Goal: Find contact information: Find contact information

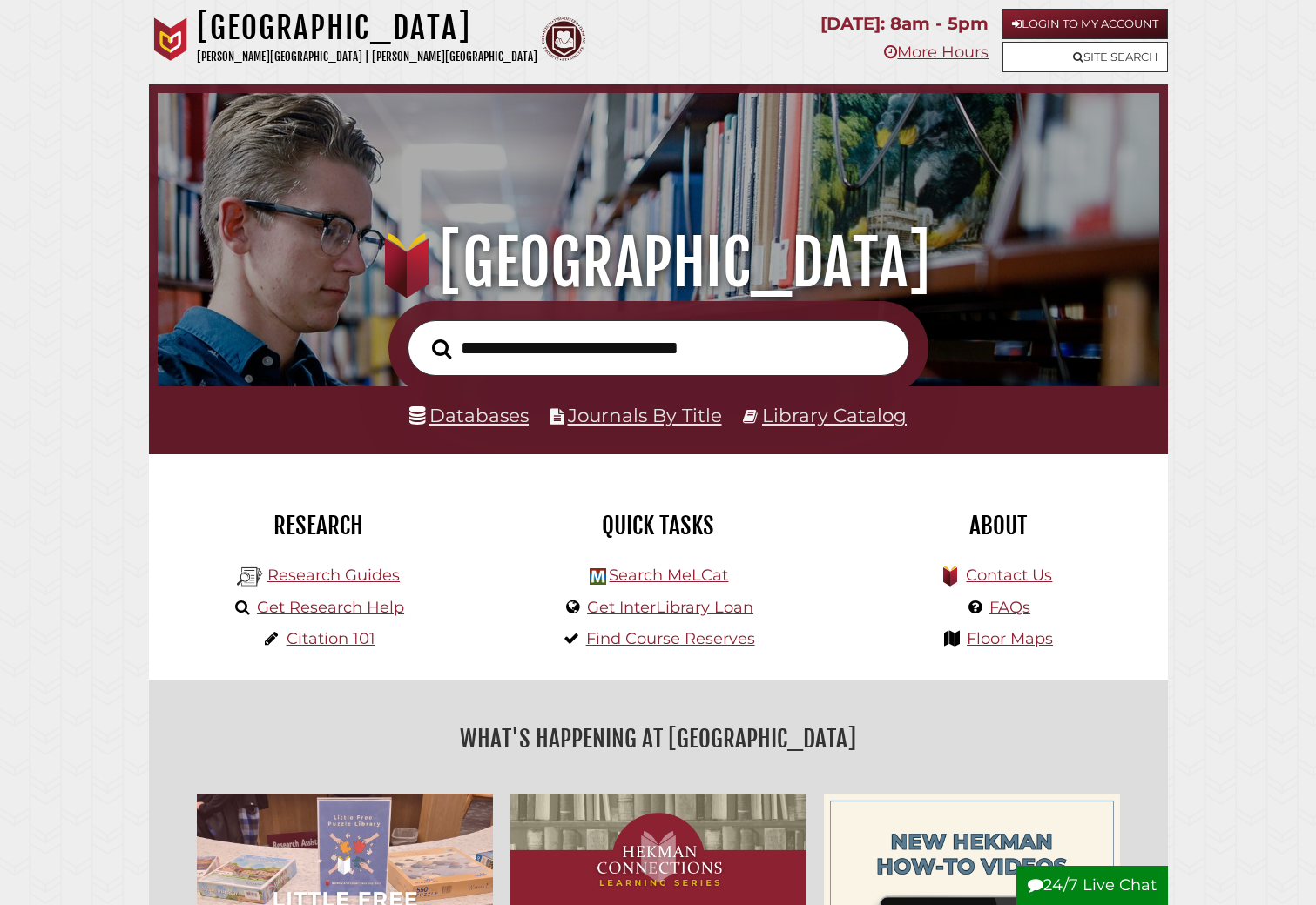
scroll to position [567, 993]
click at [1017, 577] on link "Contact Us" at bounding box center [1009, 575] width 87 height 19
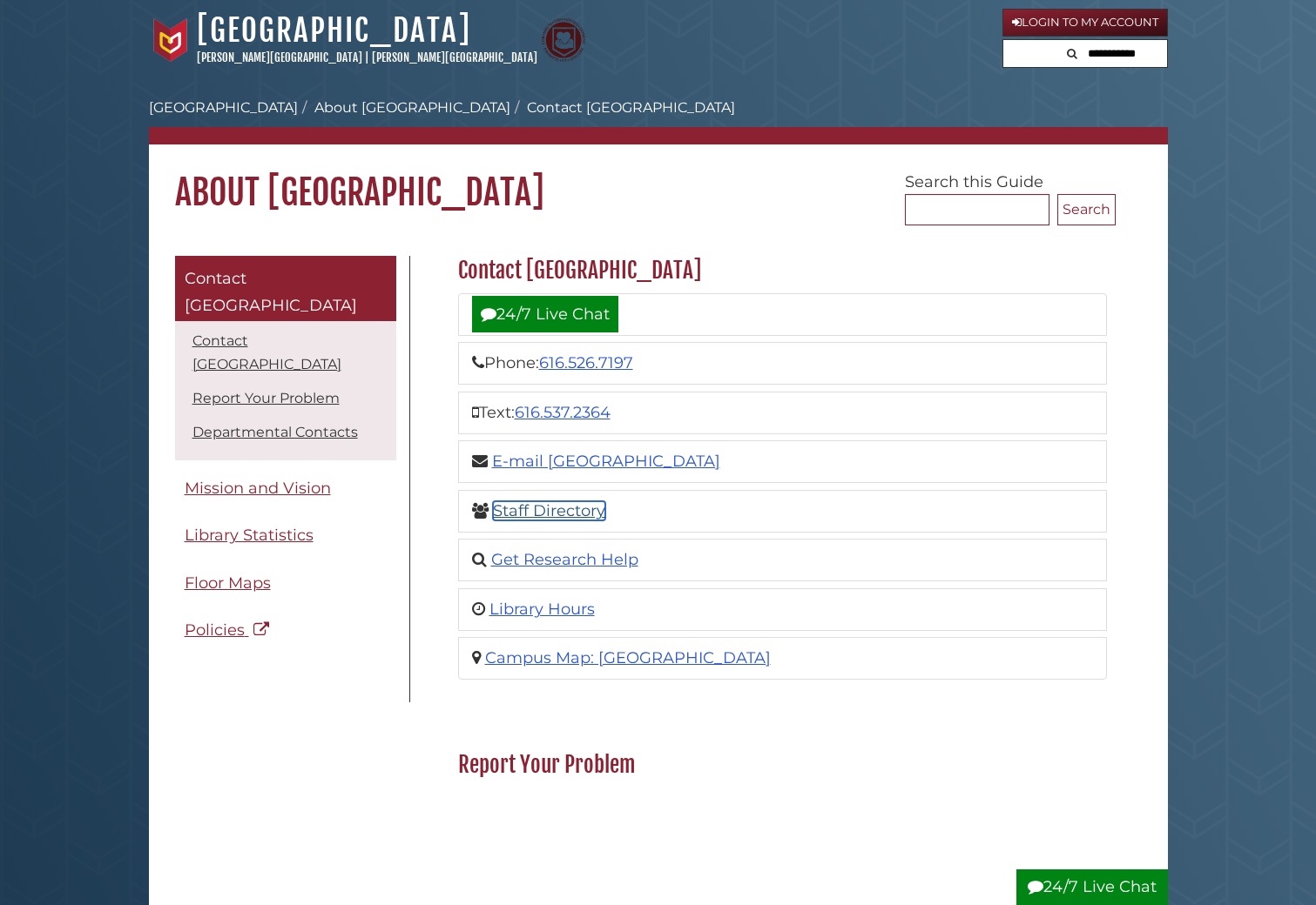
click at [558, 510] on link "Staff Directory" at bounding box center [549, 511] width 112 height 19
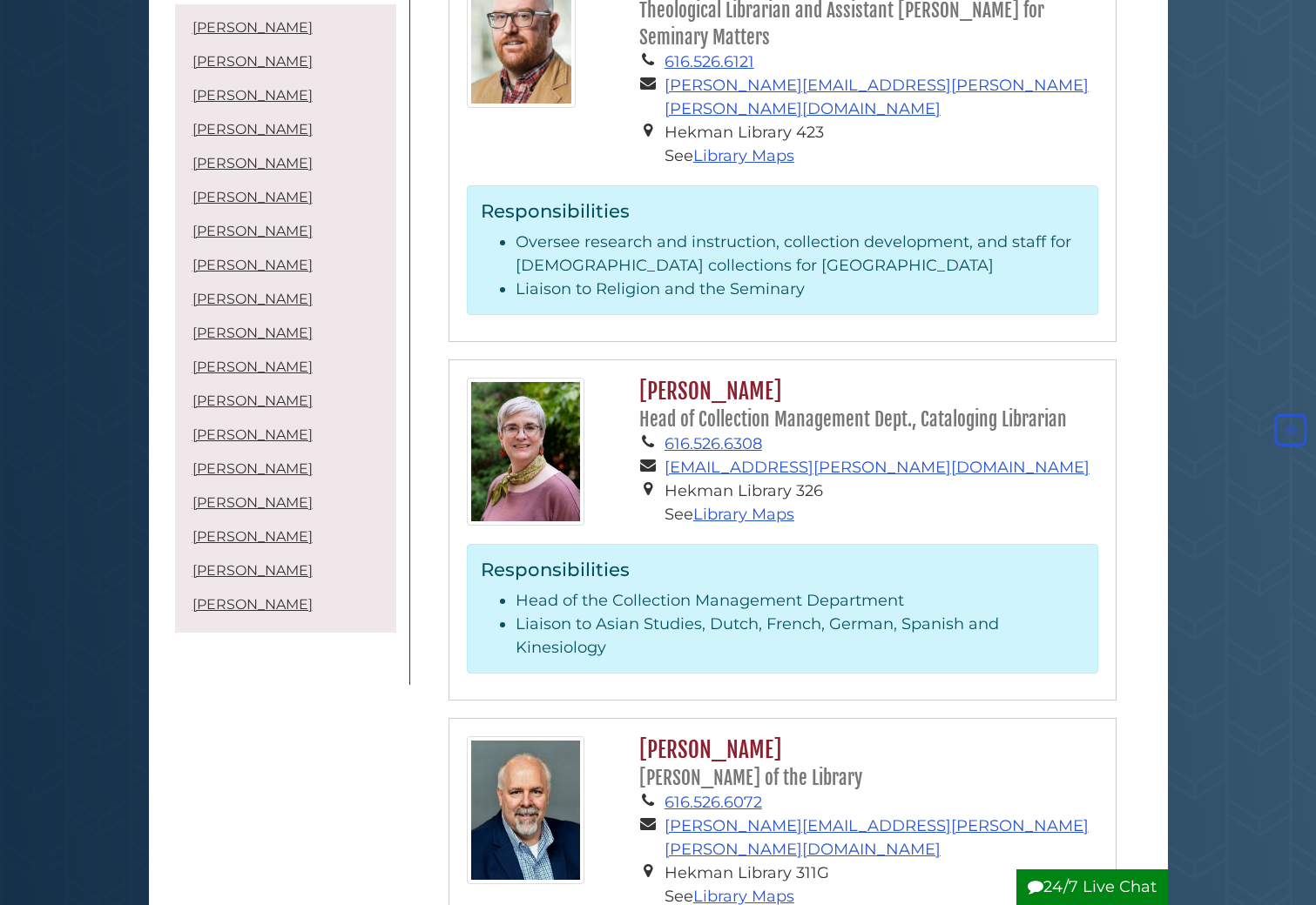
scroll to position [4005, 0]
